Goal: Use online tool/utility: Utilize a website feature to perform a specific function

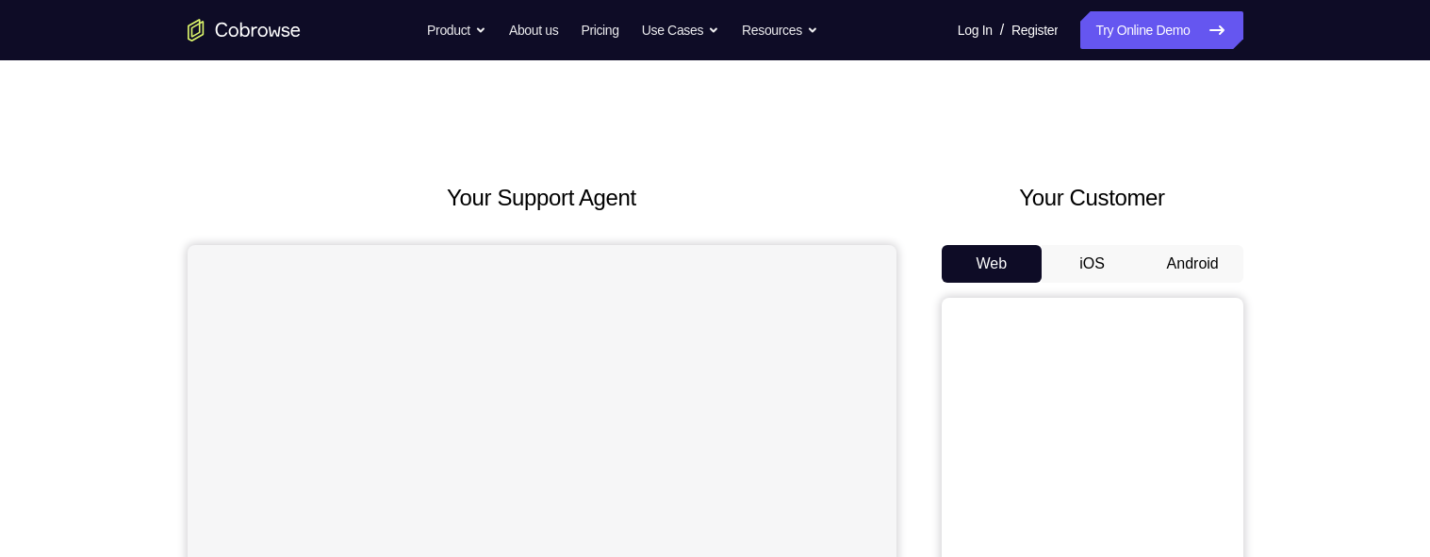
click at [1183, 240] on div "Your Customer Web iOS Android" at bounding box center [1093, 529] width 302 height 696
click at [1188, 258] on button "Android" at bounding box center [1192, 264] width 101 height 38
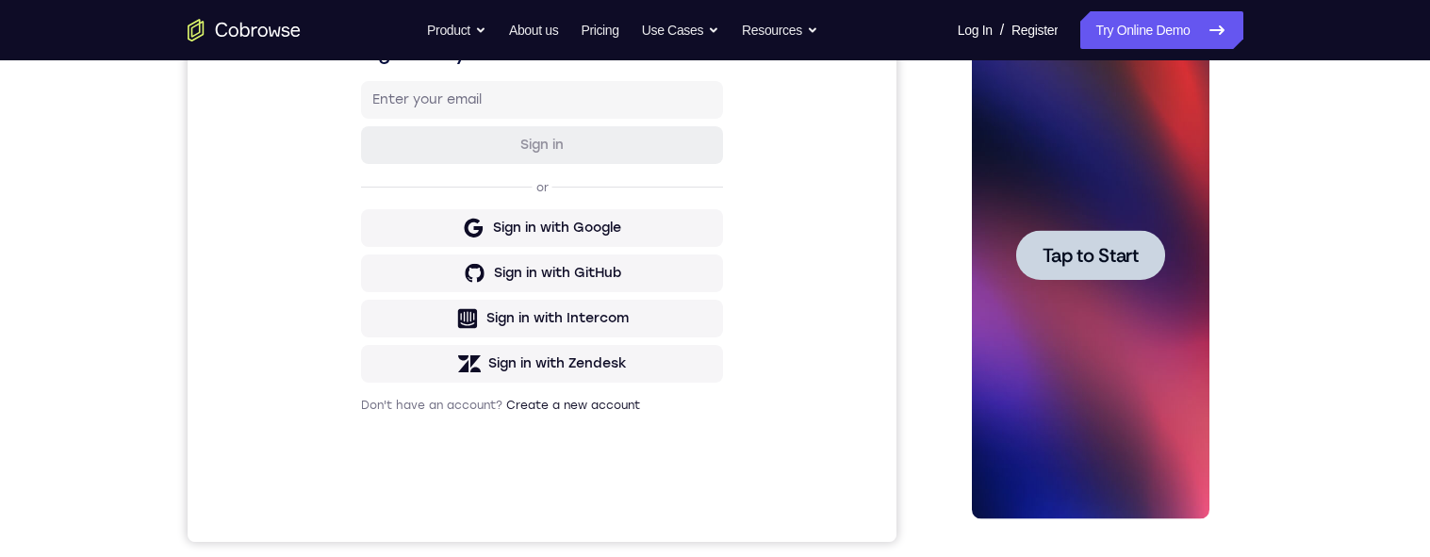
scroll to position [231, 0]
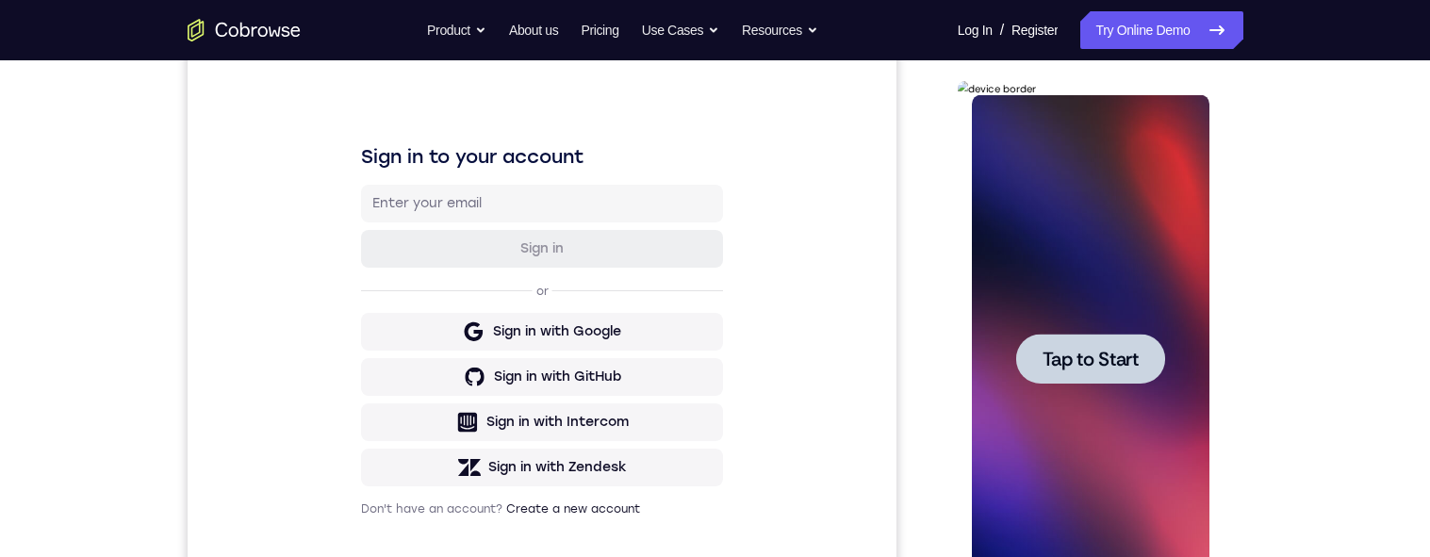
click at [1119, 360] on span "Tap to Start" at bounding box center [1090, 359] width 96 height 19
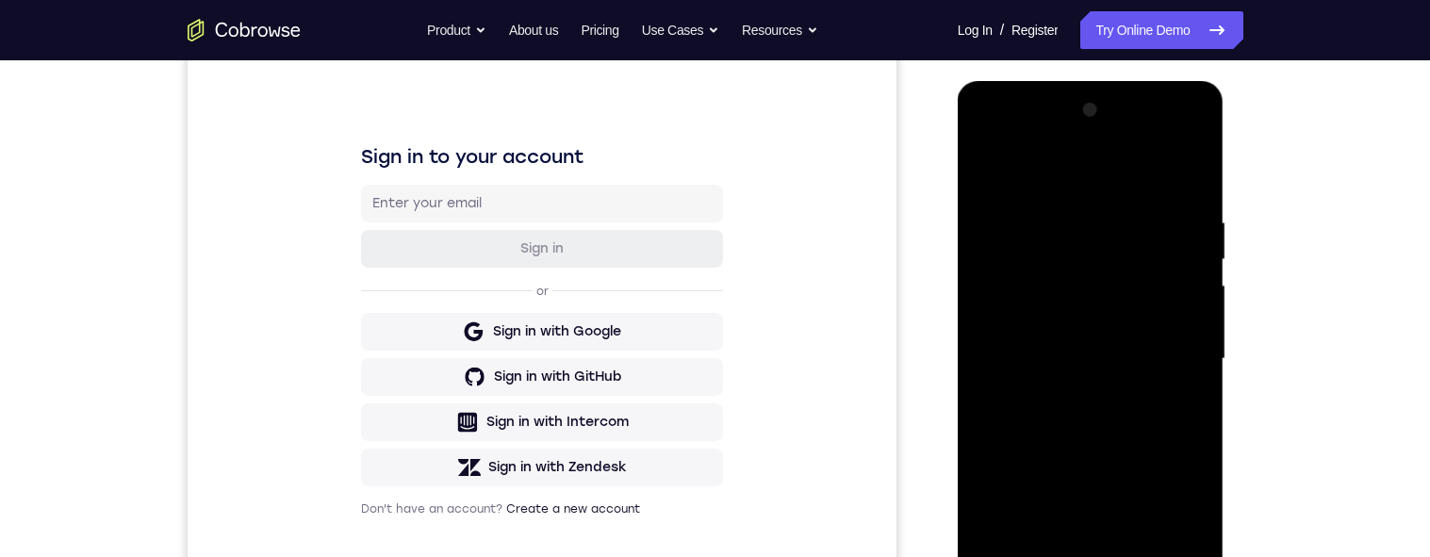
scroll to position [357, 0]
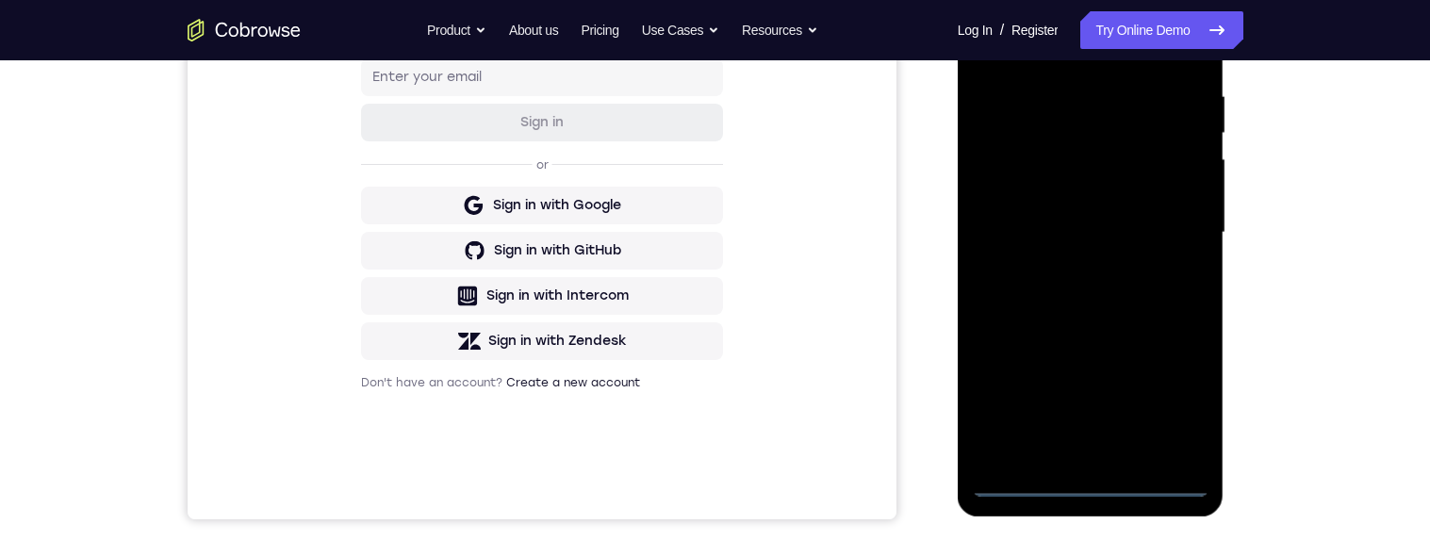
click at [1099, 491] on div at bounding box center [1091, 233] width 238 height 528
click at [1175, 401] on div at bounding box center [1091, 233] width 238 height 528
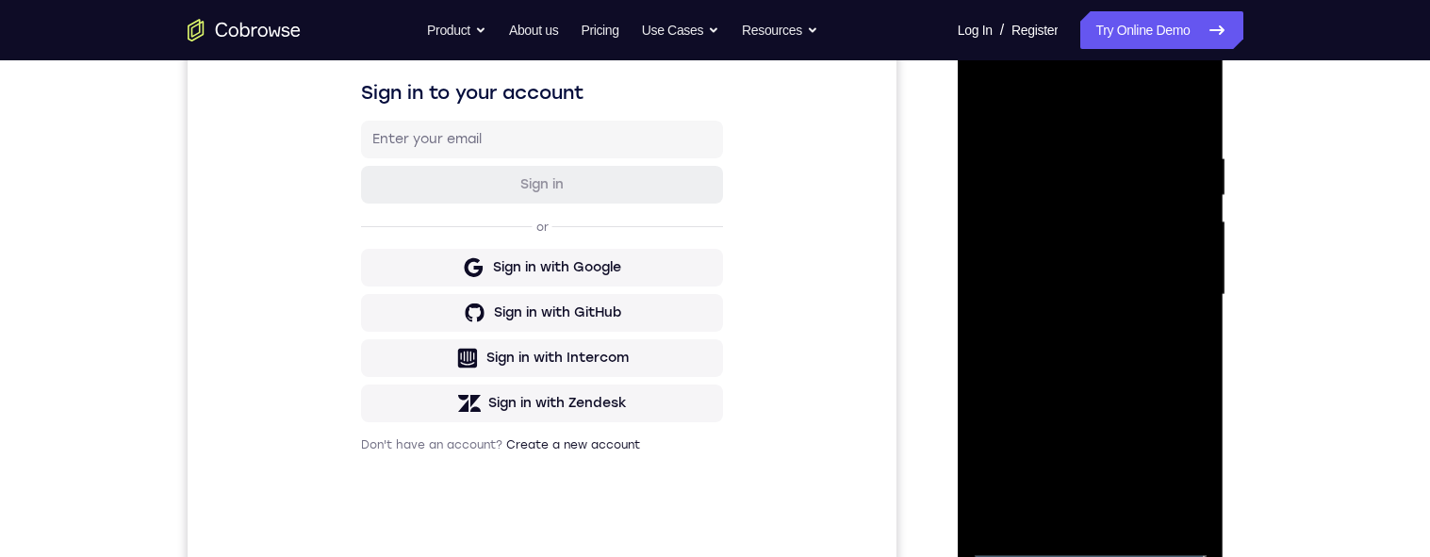
click at [1037, 111] on div at bounding box center [1091, 295] width 238 height 528
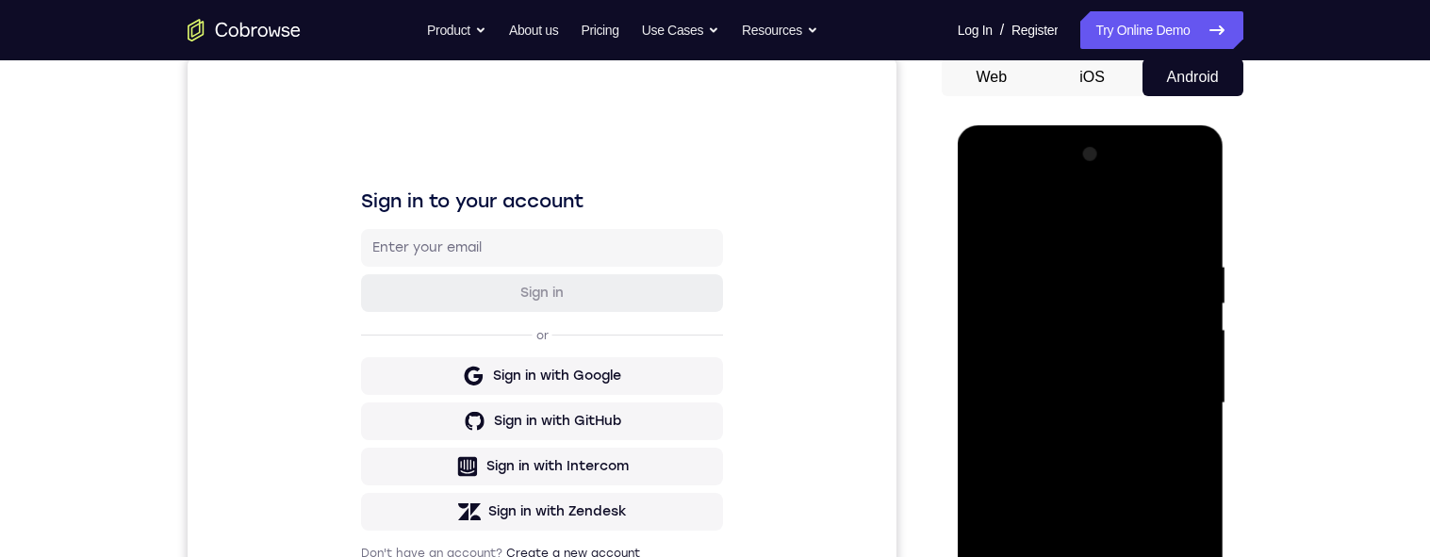
click at [1168, 395] on div at bounding box center [1091, 403] width 238 height 528
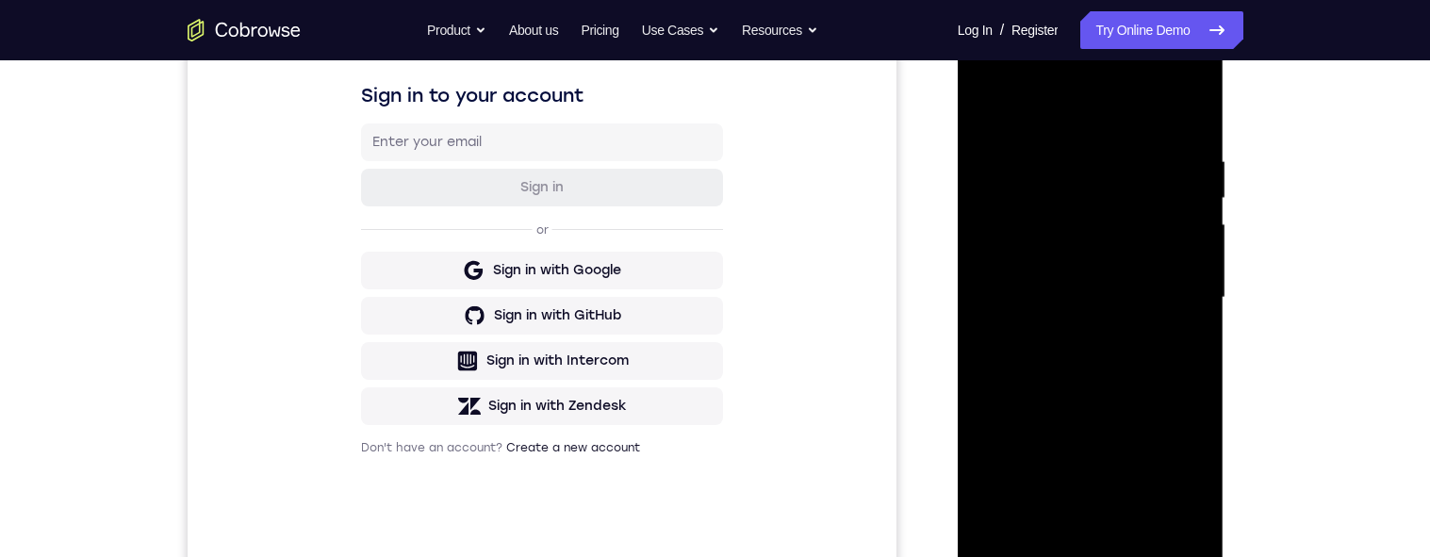
scroll to position [334, 0]
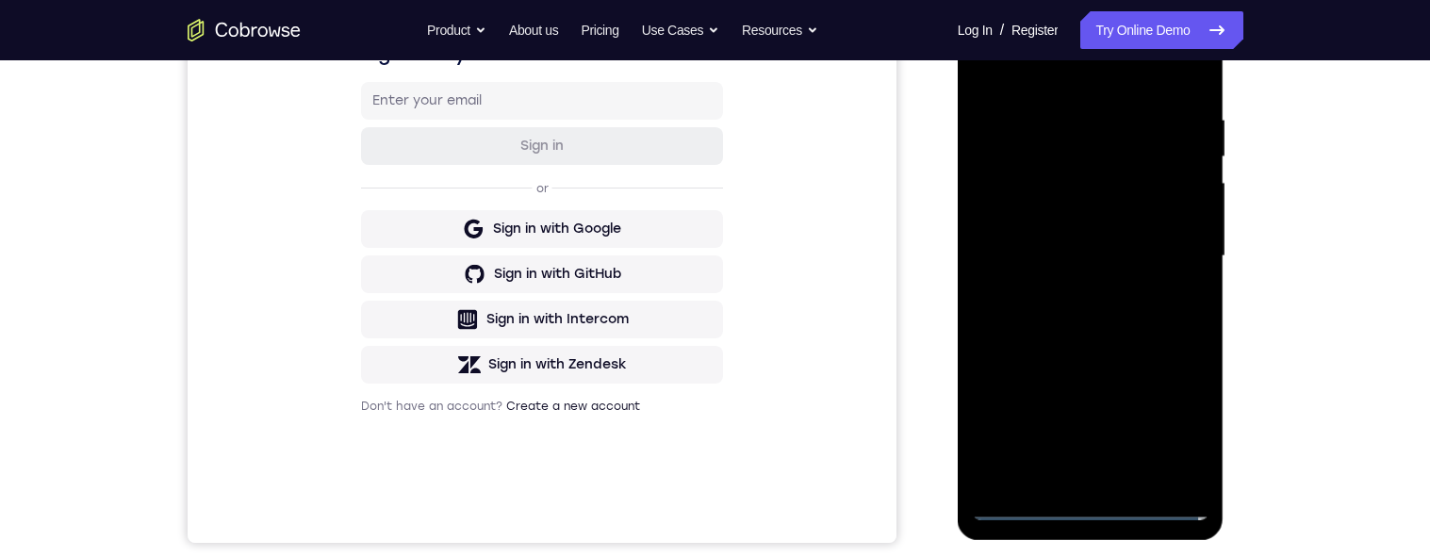
click at [1072, 290] on div at bounding box center [1091, 256] width 238 height 528
click at [1151, 231] on div at bounding box center [1091, 256] width 238 height 528
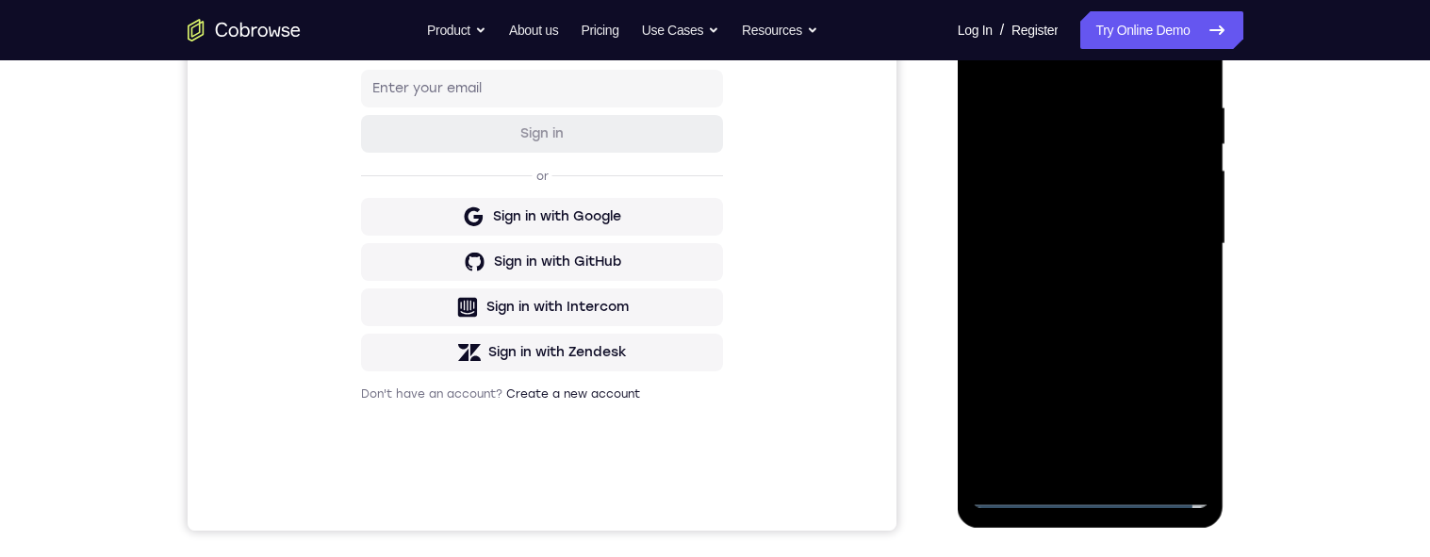
click at [1111, 207] on div at bounding box center [1091, 244] width 238 height 528
click at [1118, 246] on div at bounding box center [1091, 244] width 238 height 528
click at [1043, 292] on div at bounding box center [1091, 244] width 238 height 528
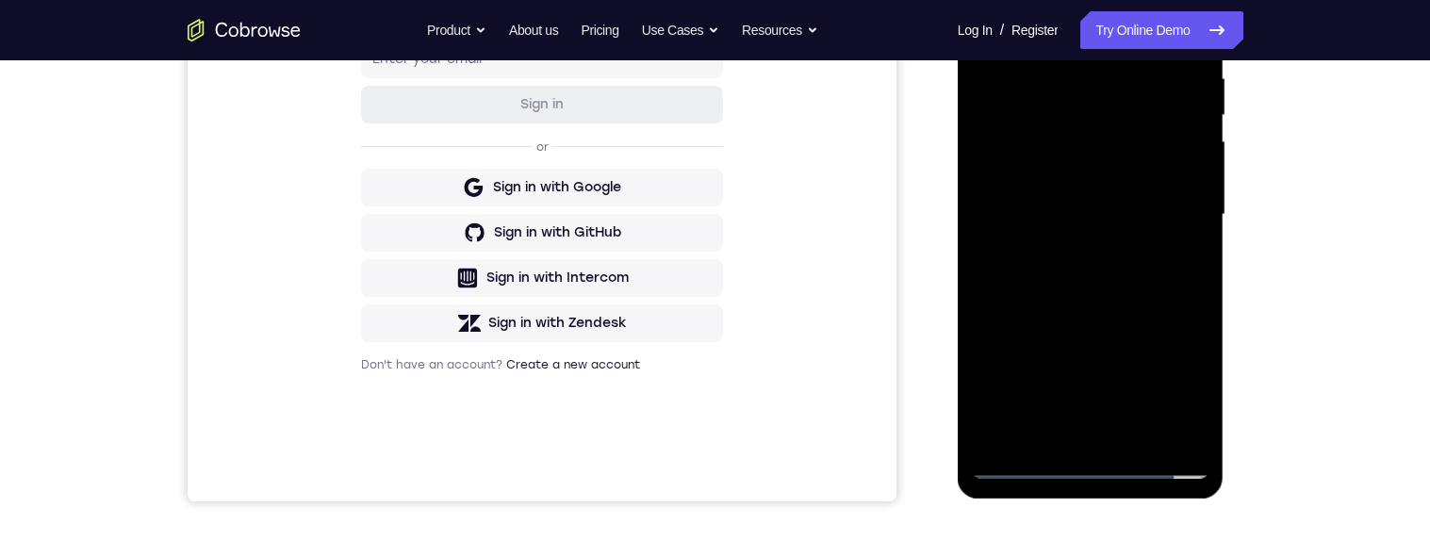
scroll to position [374, 0]
click at [1203, 417] on div at bounding box center [1091, 216] width 238 height 528
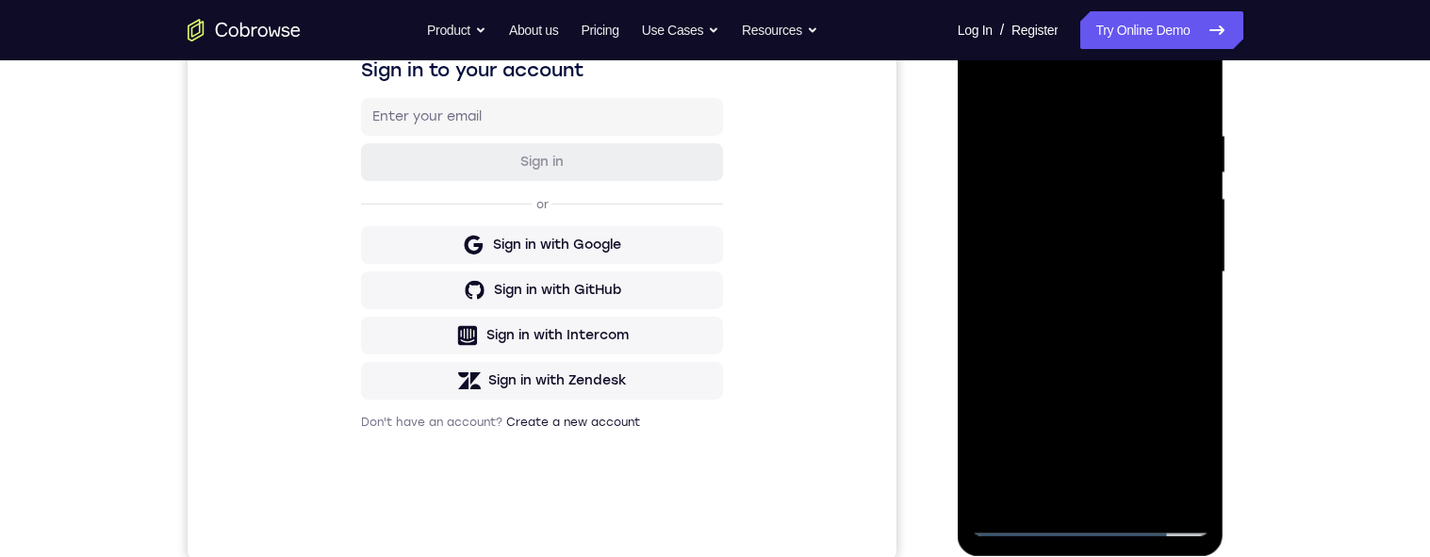
scroll to position [386, 0]
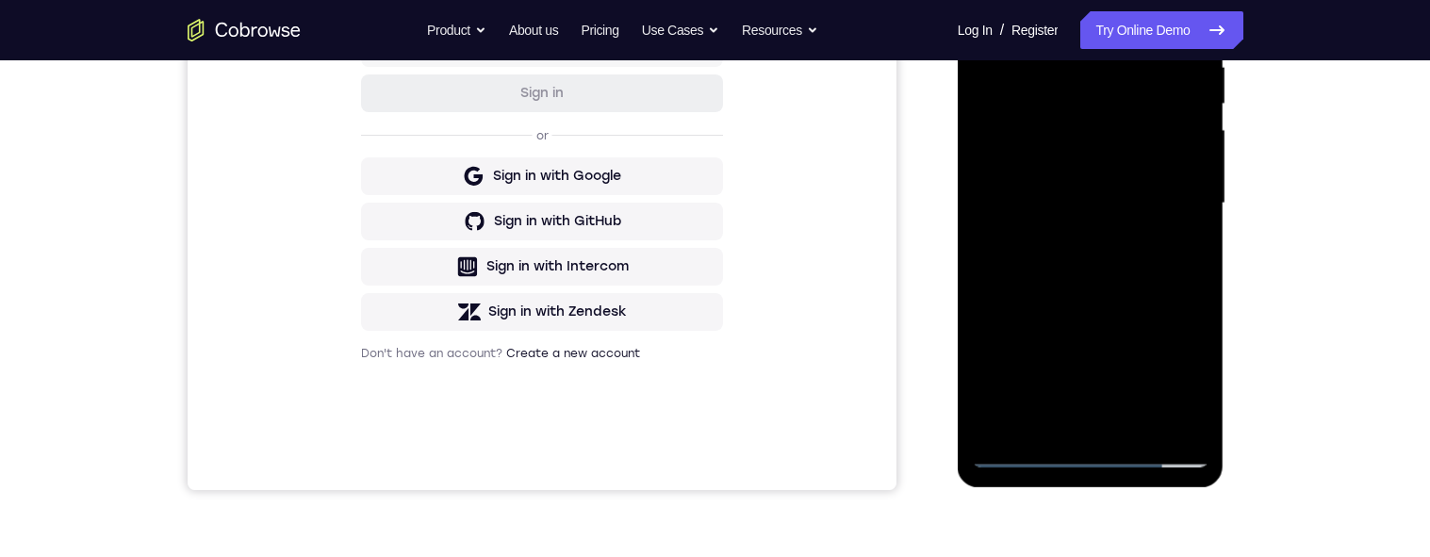
click at [992, 403] on div at bounding box center [1091, 204] width 238 height 528
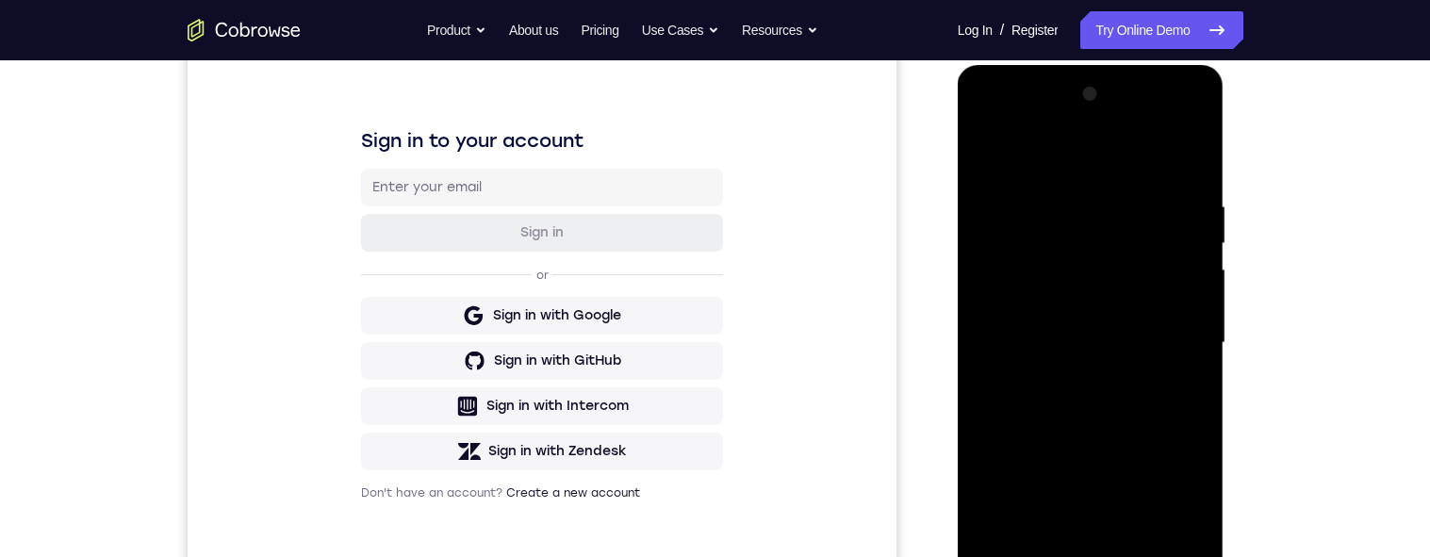
scroll to position [219, 0]
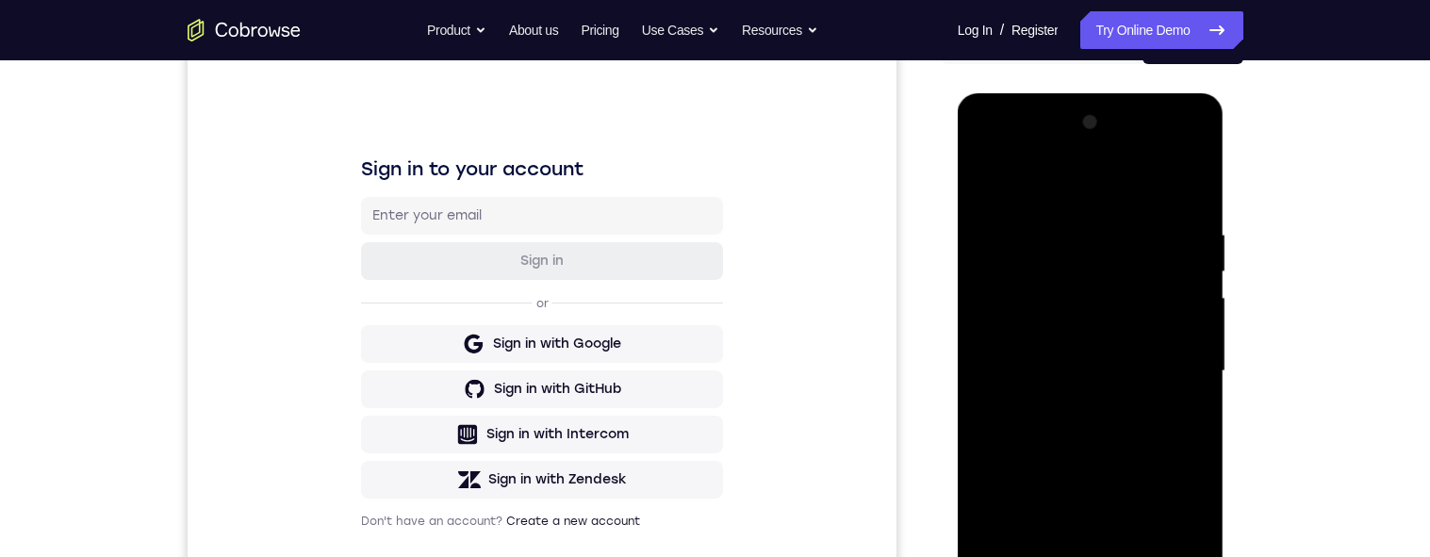
click at [1067, 223] on div at bounding box center [1091, 371] width 238 height 528
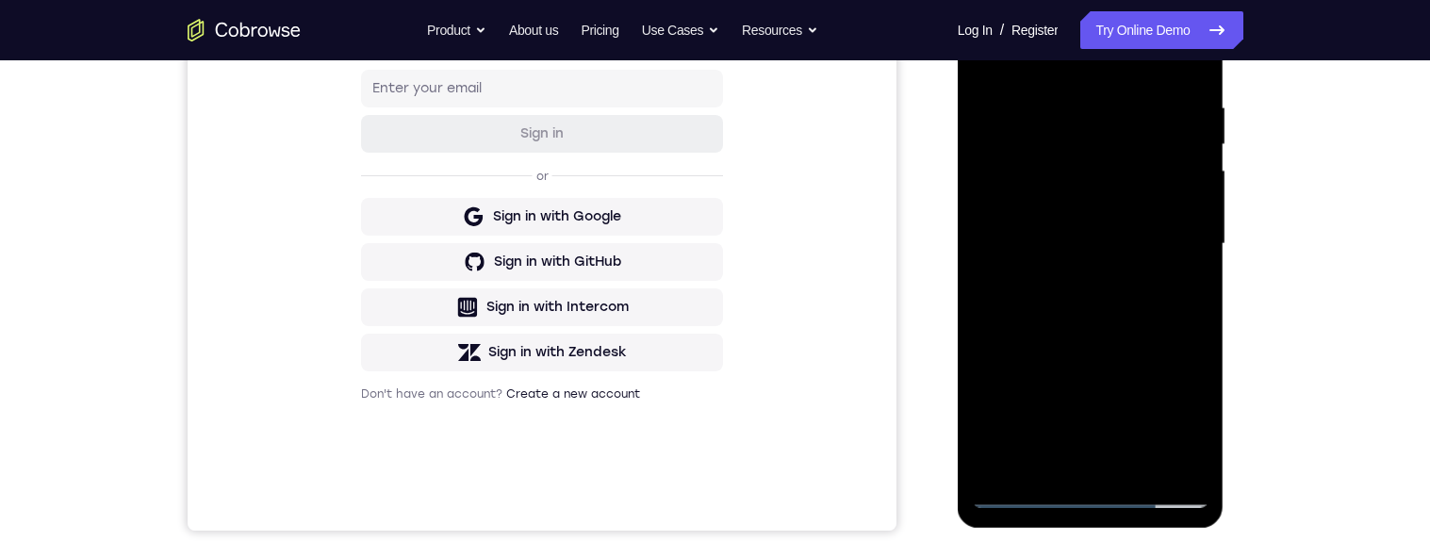
scroll to position [348, 0]
click at [1175, 233] on div at bounding box center [1091, 242] width 238 height 528
click at [1160, 207] on div at bounding box center [1091, 242] width 238 height 528
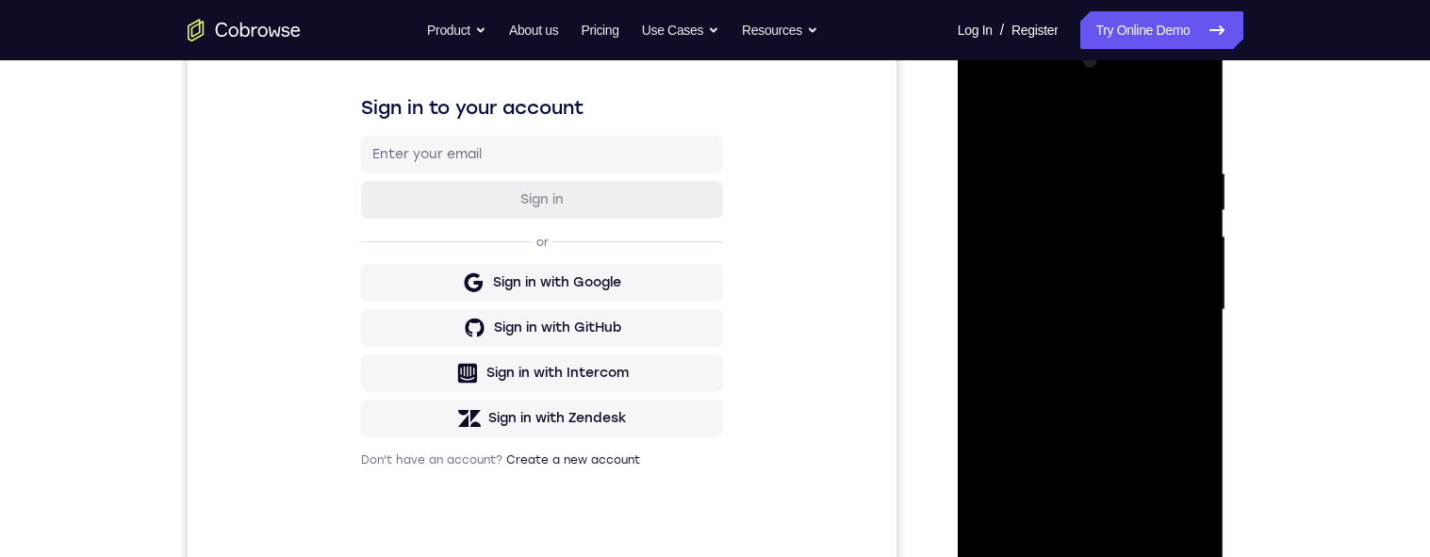
scroll to position [271, 0]
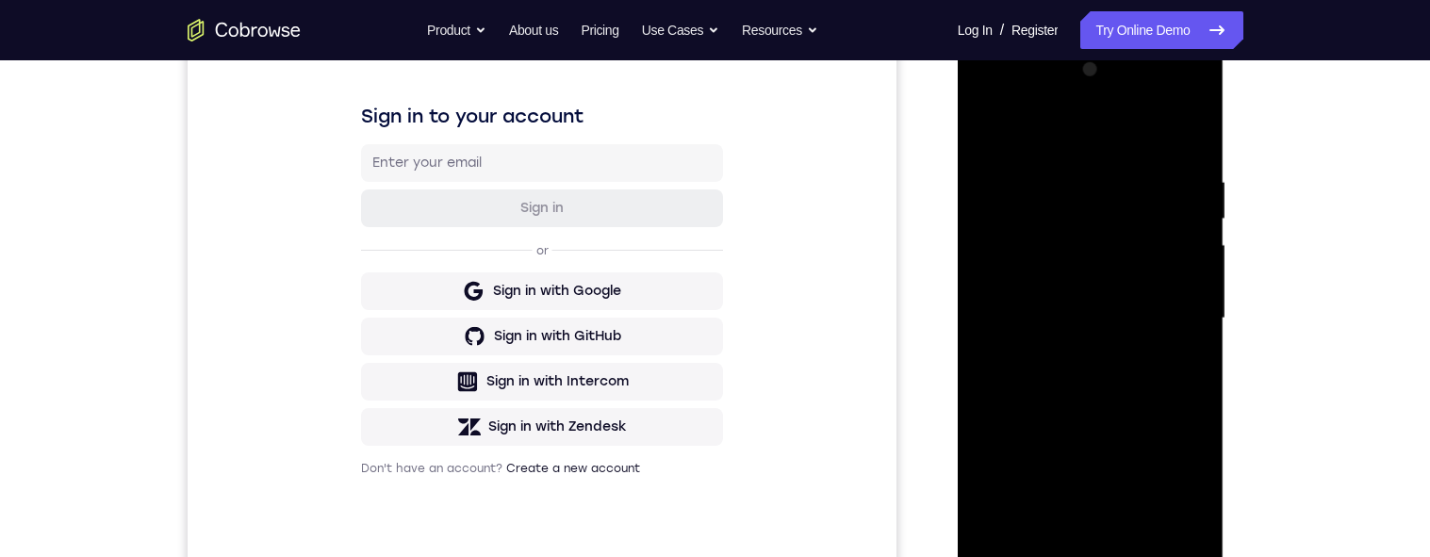
click at [996, 320] on div at bounding box center [1091, 319] width 238 height 528
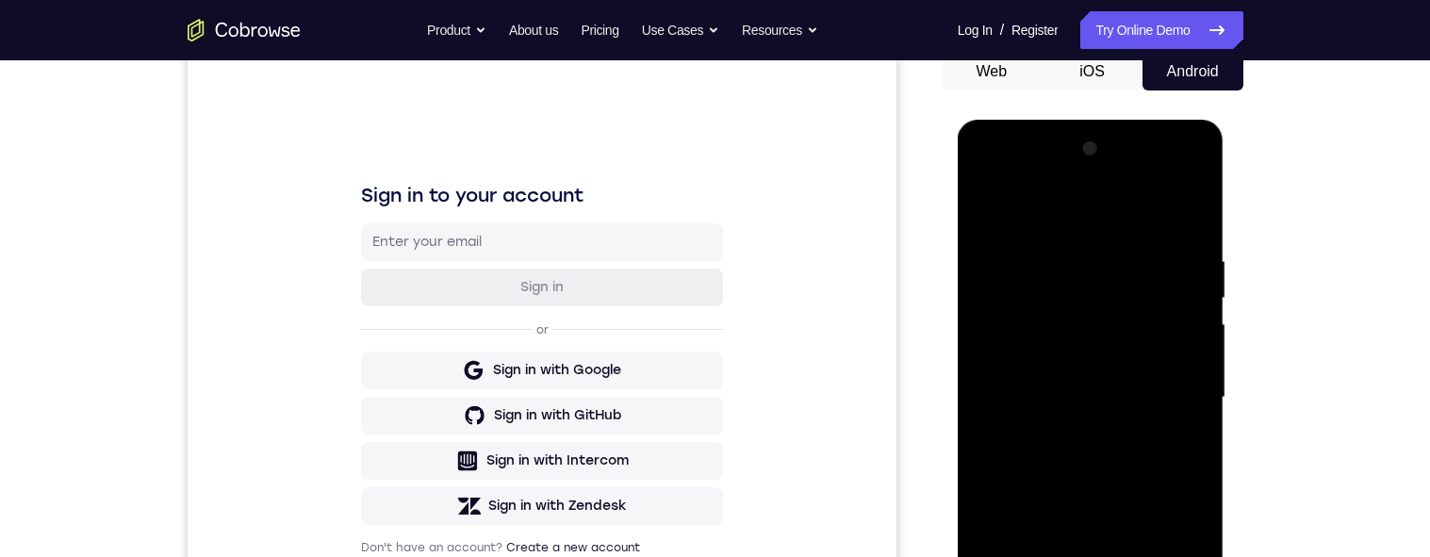
scroll to position [254, 0]
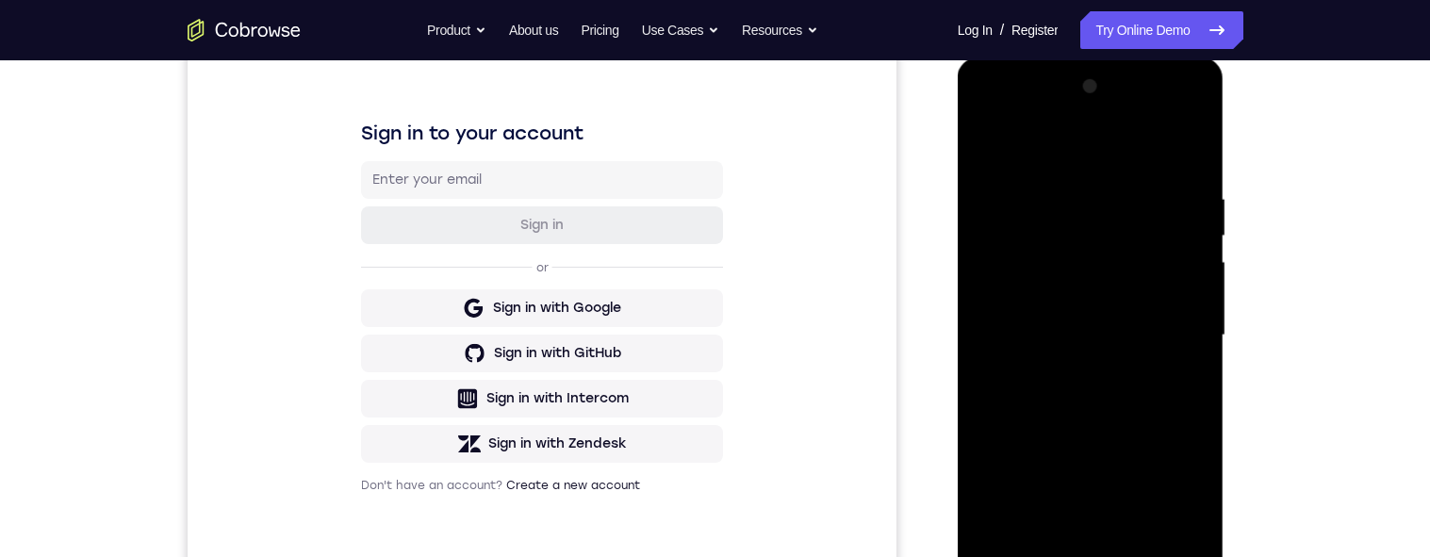
click at [1180, 316] on div at bounding box center [1091, 336] width 238 height 528
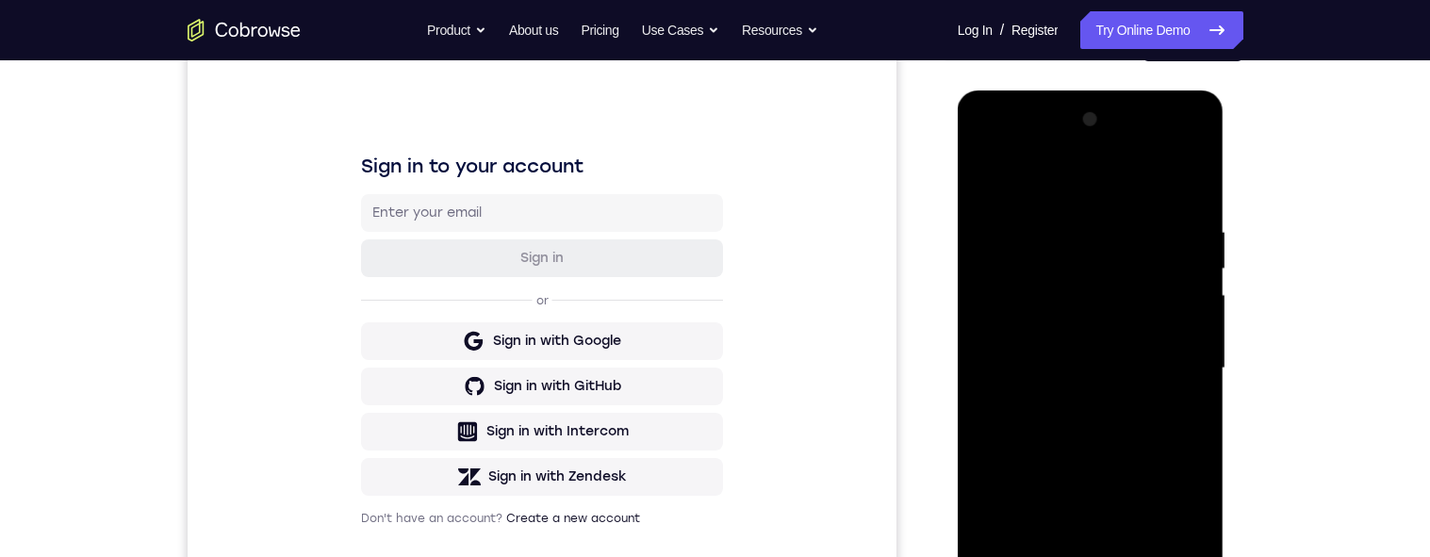
scroll to position [221, 0]
click at [1187, 365] on div at bounding box center [1091, 369] width 238 height 528
click at [1189, 377] on div at bounding box center [1091, 369] width 238 height 528
click at [1185, 386] on div at bounding box center [1091, 369] width 238 height 528
click at [1177, 379] on div at bounding box center [1091, 369] width 238 height 528
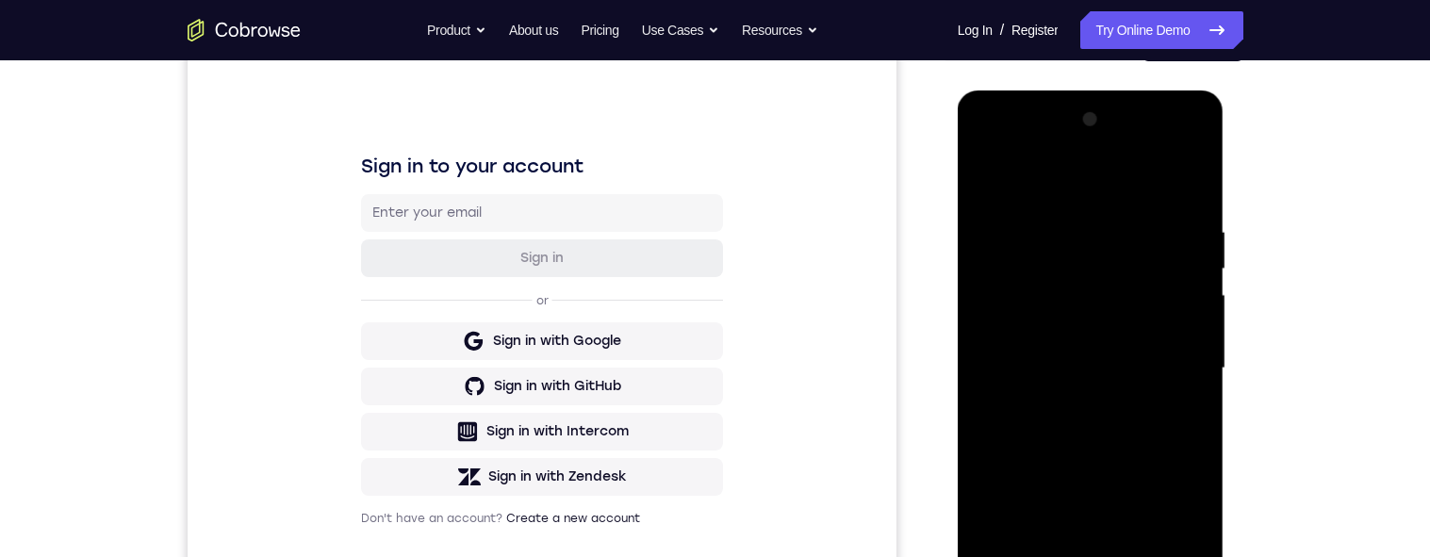
click at [1176, 381] on div at bounding box center [1091, 369] width 238 height 528
click at [1177, 387] on div at bounding box center [1091, 369] width 238 height 528
click at [1197, 297] on div at bounding box center [1091, 369] width 238 height 528
click at [1193, 309] on div at bounding box center [1091, 369] width 238 height 528
click at [1187, 309] on div at bounding box center [1091, 369] width 238 height 528
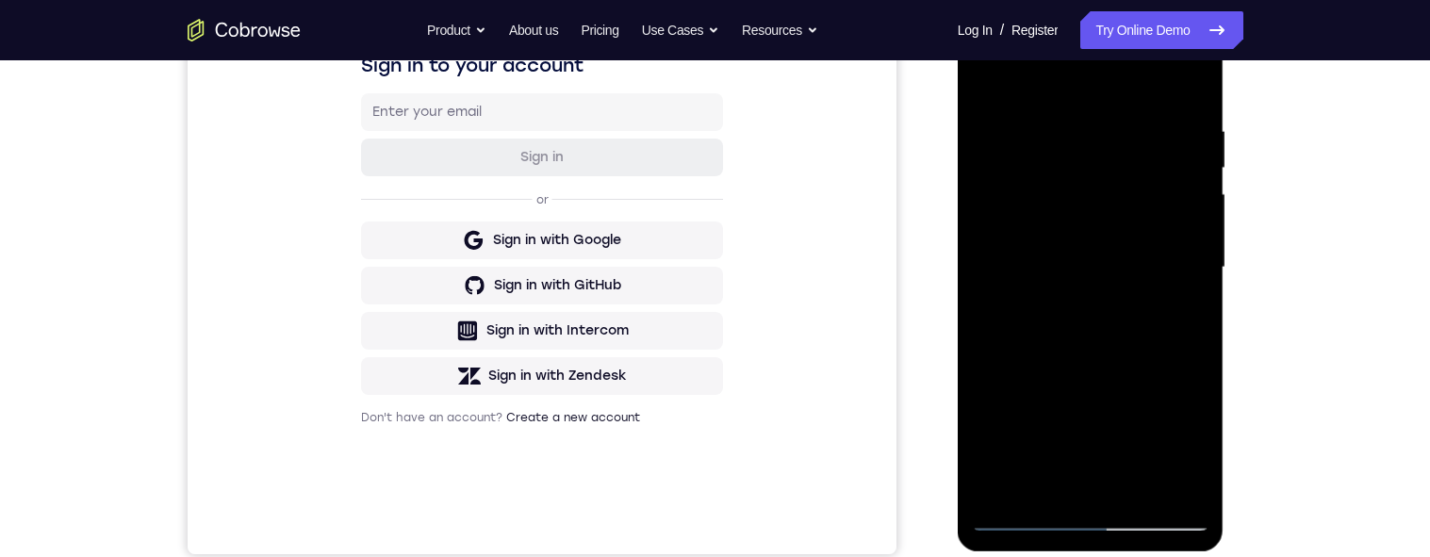
scroll to position [335, 0]
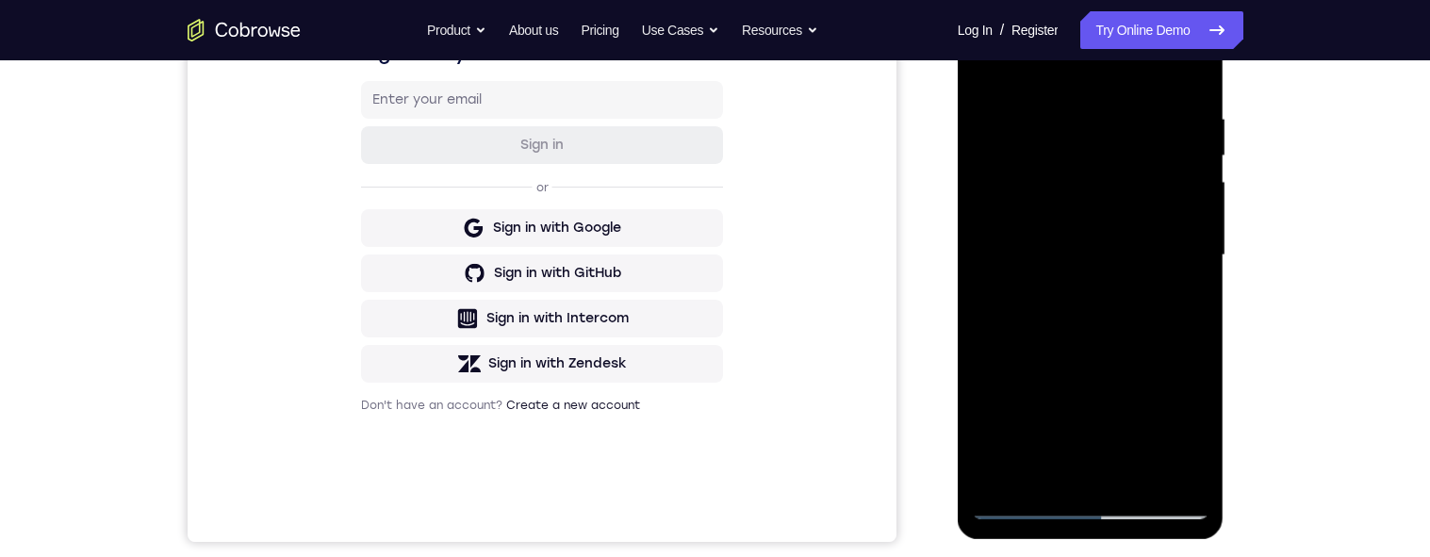
click at [1195, 433] on div at bounding box center [1091, 256] width 238 height 528
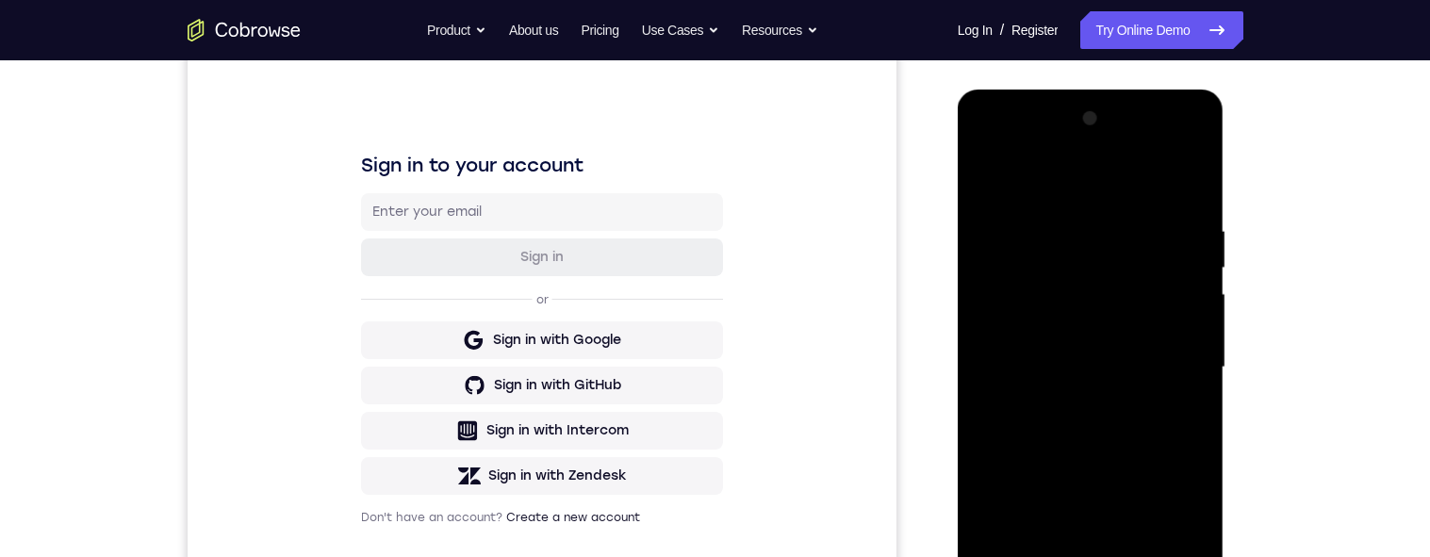
scroll to position [221, 0]
click at [1189, 300] on div at bounding box center [1091, 369] width 238 height 528
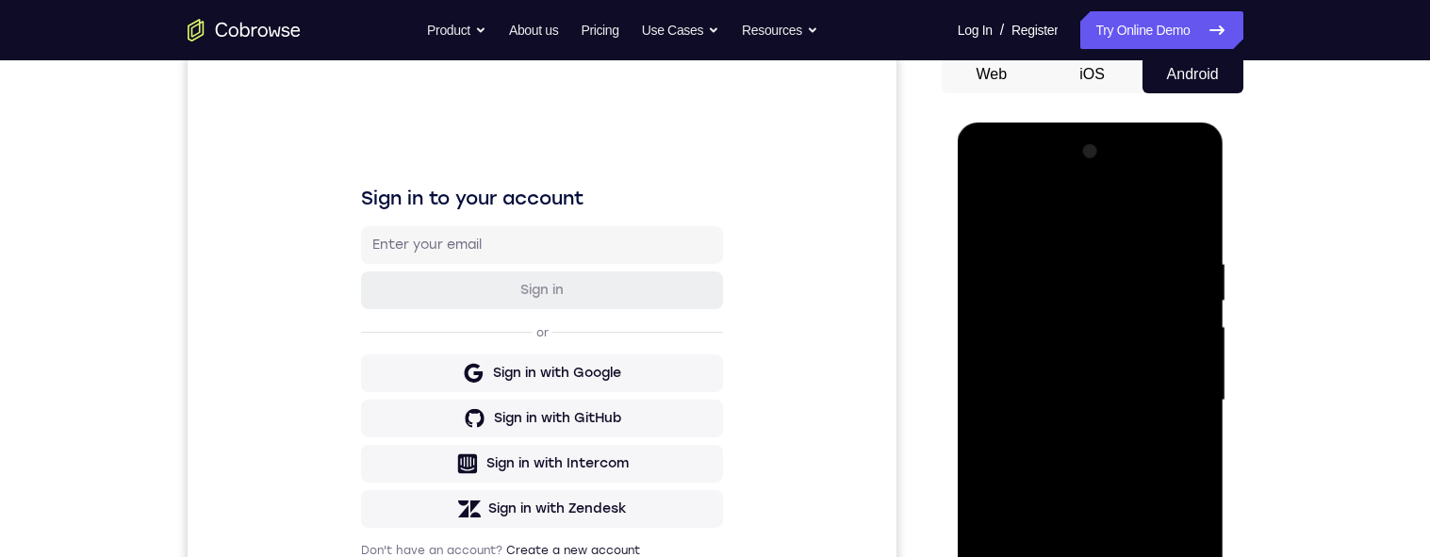
click at [1190, 321] on div at bounding box center [1091, 401] width 238 height 528
click at [1194, 327] on div at bounding box center [1091, 401] width 238 height 528
click at [1184, 324] on div at bounding box center [1091, 401] width 238 height 528
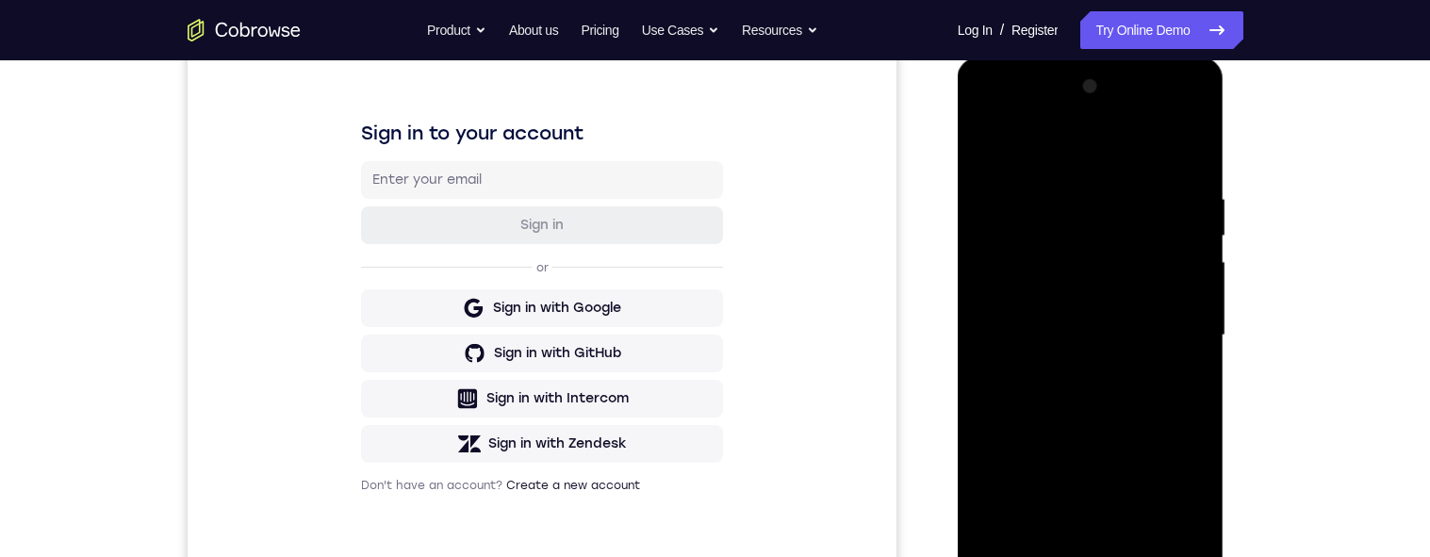
scroll to position [211, 0]
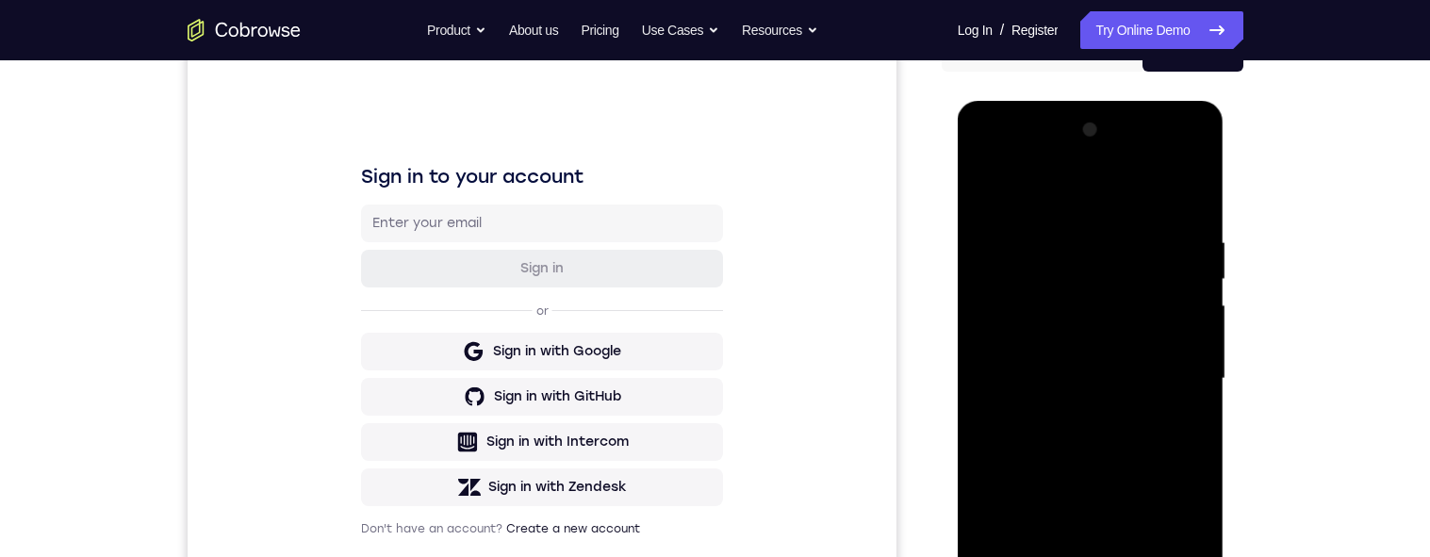
click at [1178, 323] on div at bounding box center [1091, 379] width 238 height 528
click at [1204, 129] on div at bounding box center [1091, 379] width 238 height 528
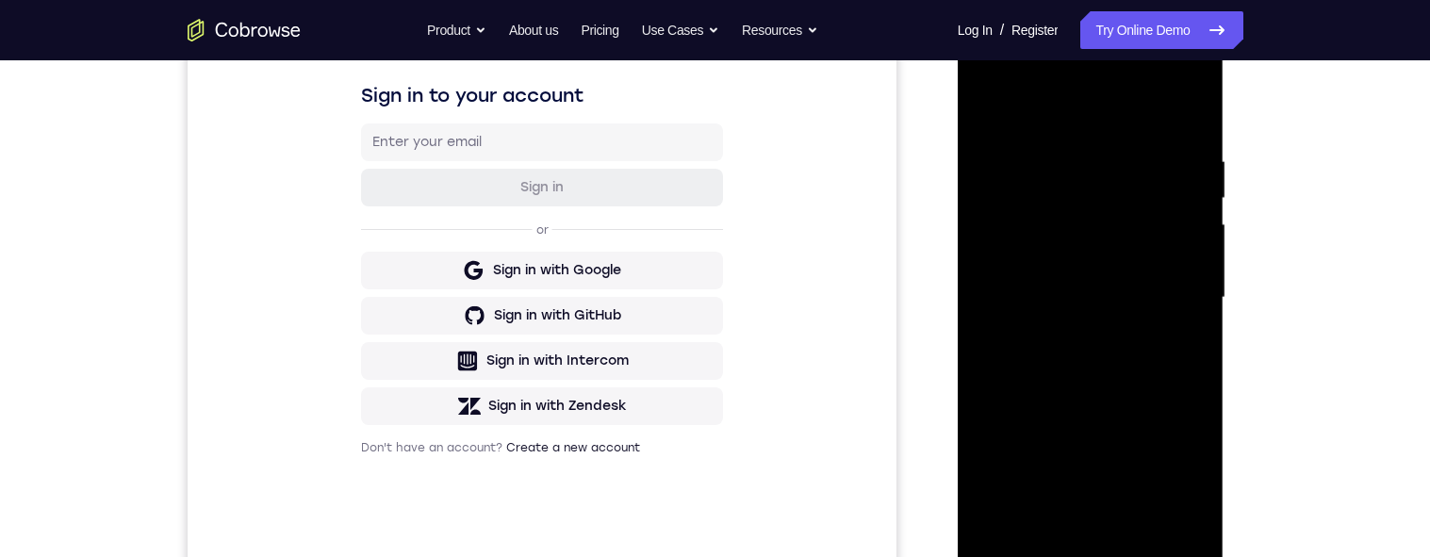
scroll to position [328, 0]
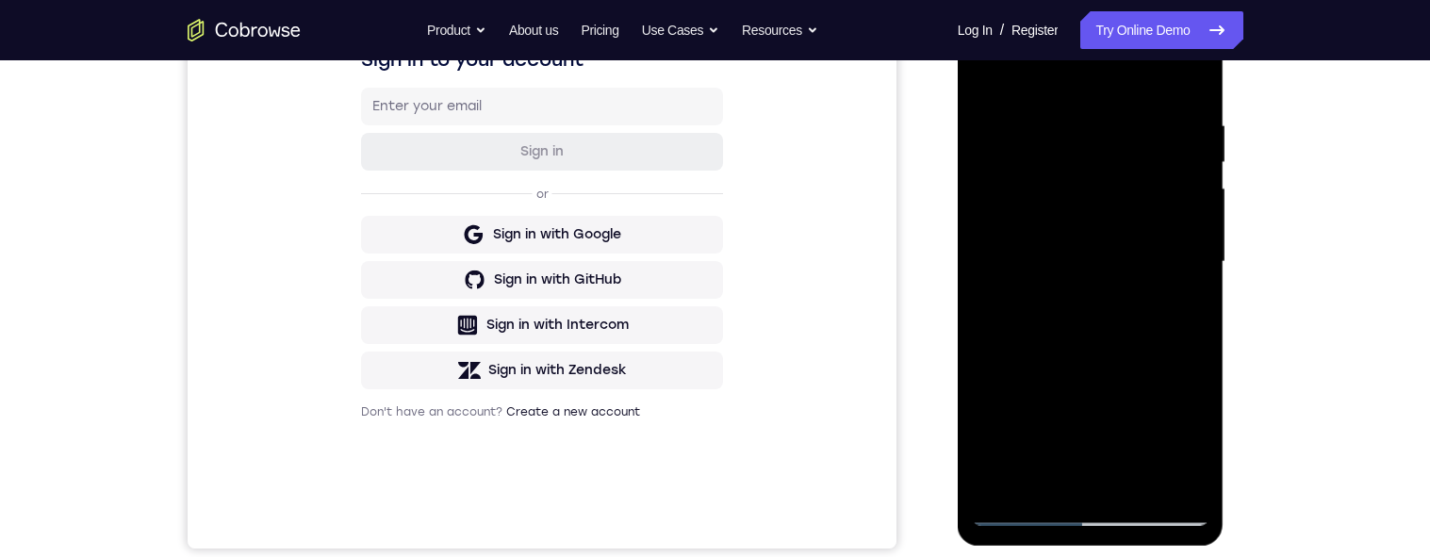
click at [1156, 138] on div at bounding box center [1091, 262] width 238 height 528
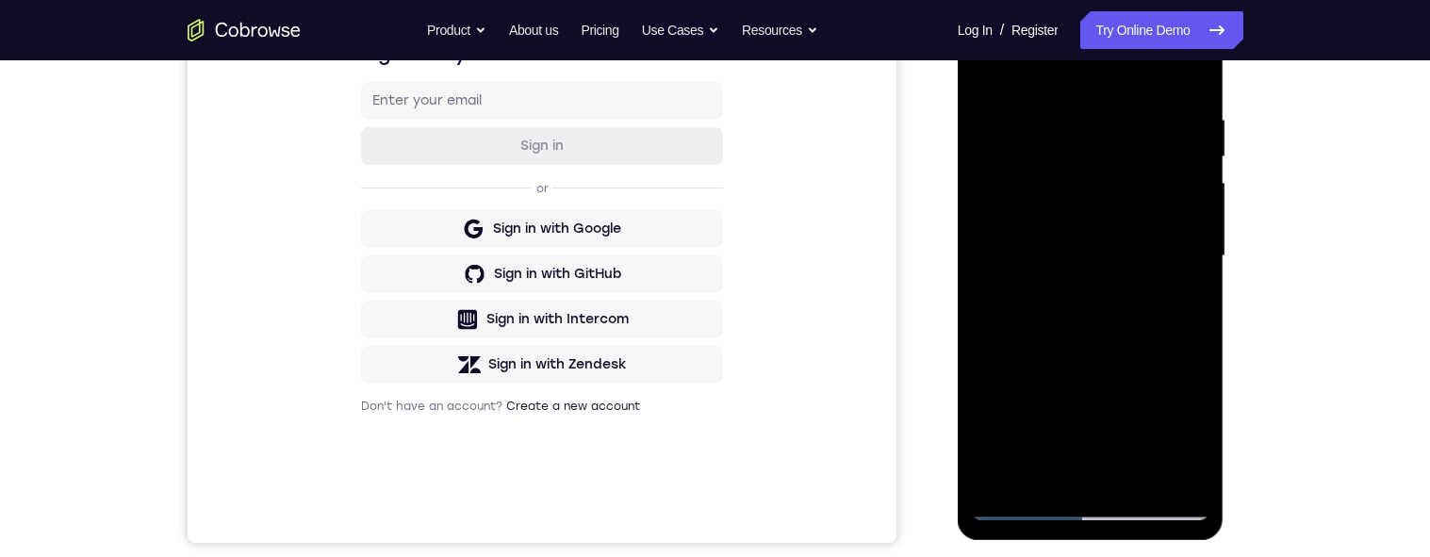
scroll to position [386, 0]
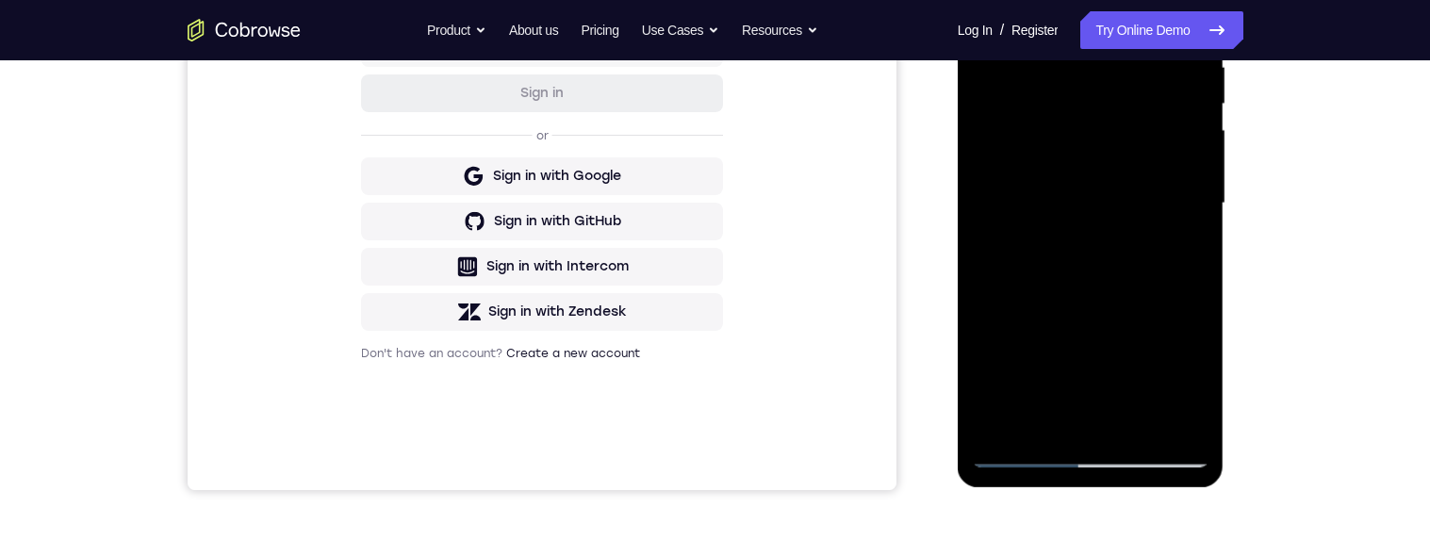
click at [1036, 353] on div at bounding box center [1091, 204] width 238 height 528
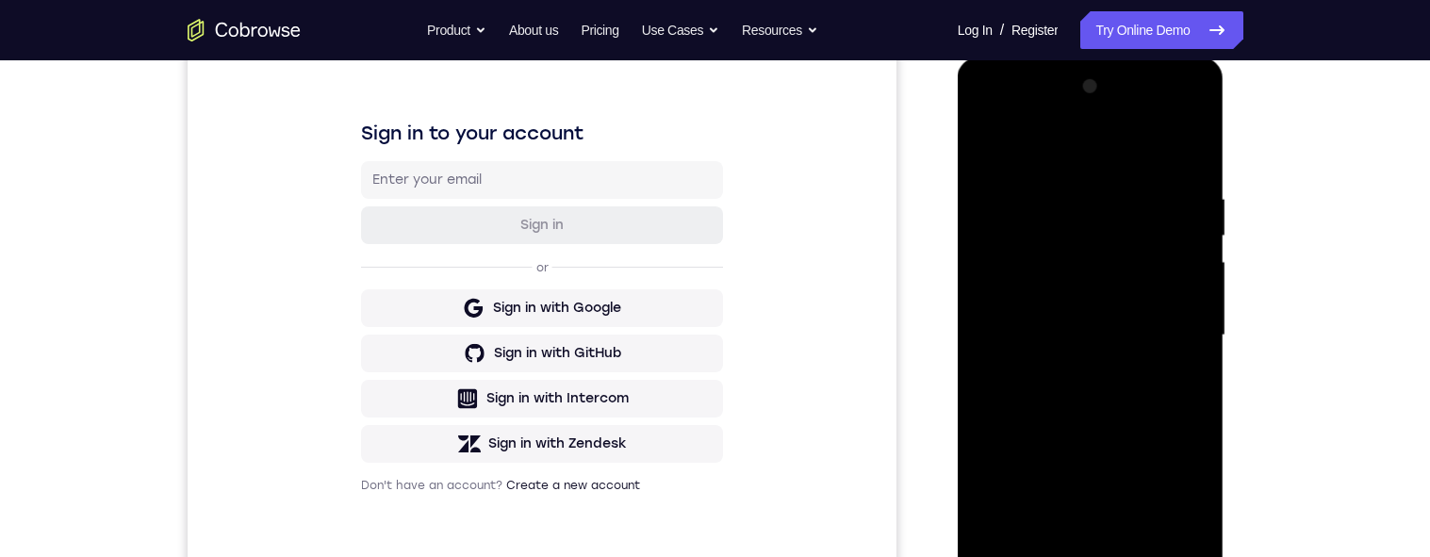
click at [1197, 317] on div at bounding box center [1091, 336] width 238 height 528
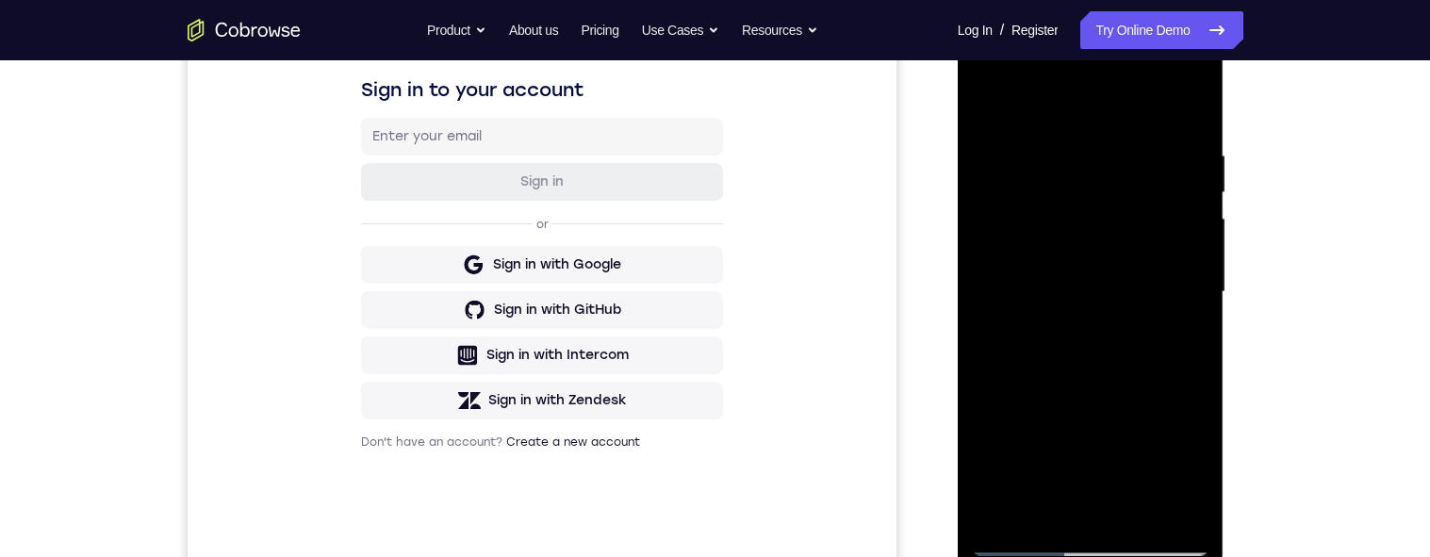
scroll to position [297, 0]
click at [1198, 280] on div at bounding box center [1091, 293] width 238 height 528
click at [990, 425] on div at bounding box center [1091, 293] width 238 height 528
